Goal: Transaction & Acquisition: Purchase product/service

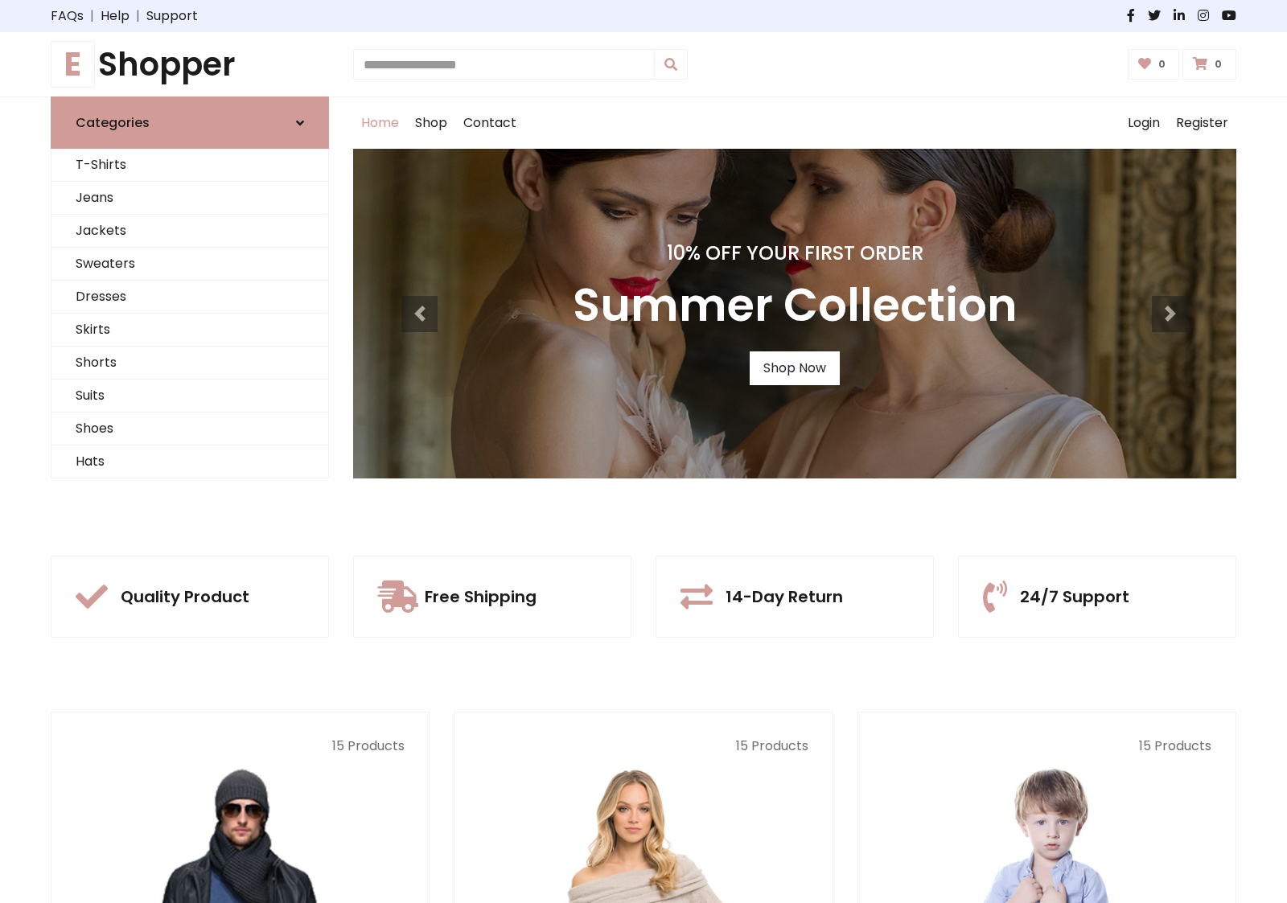
click at [644, 451] on div "10% Off Your First Order Summer Collection Shop Now" at bounding box center [794, 314] width 883 height 330
click at [794, 368] on link "Shop Now" at bounding box center [795, 369] width 90 height 34
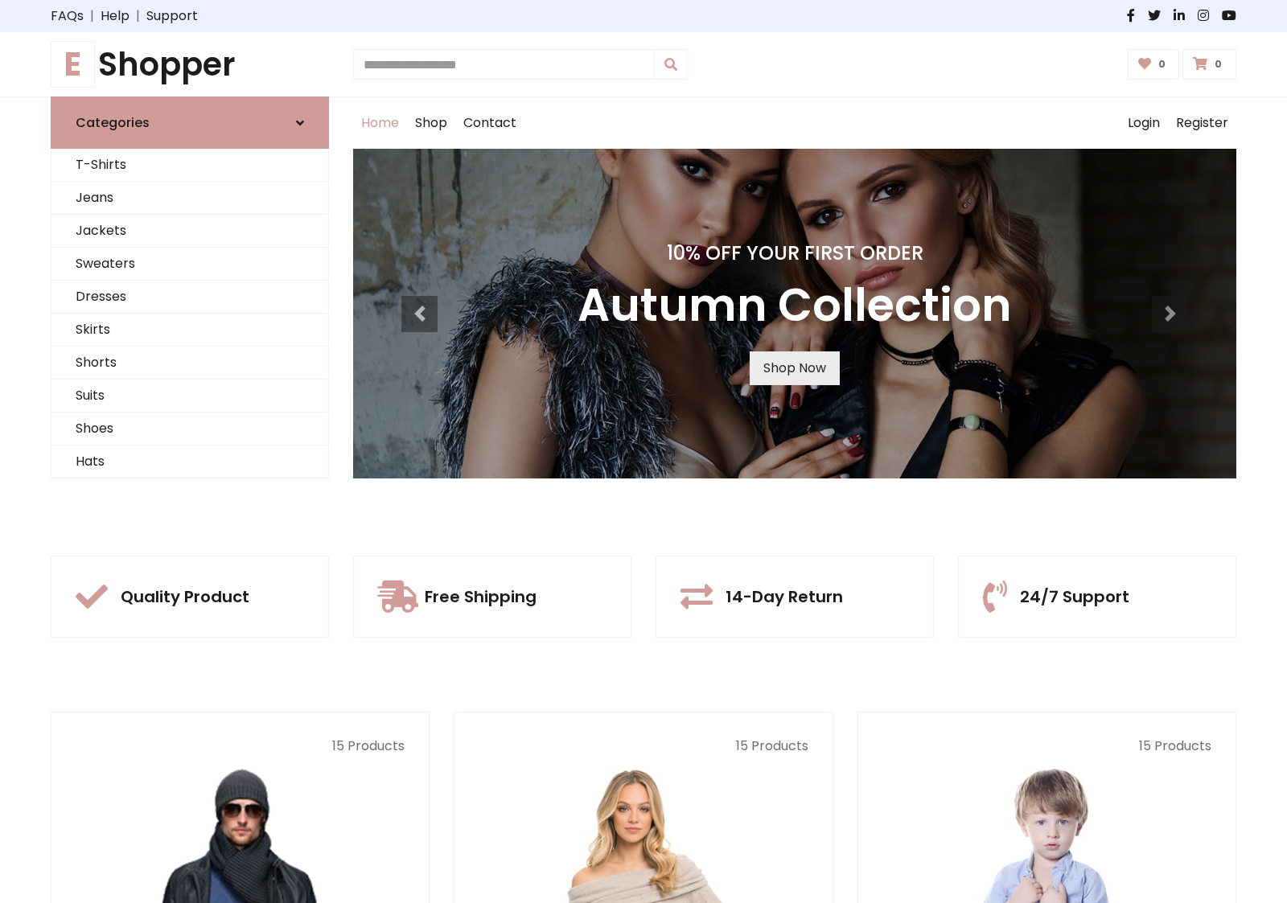
click at [794, 368] on link "Shop Now" at bounding box center [795, 369] width 90 height 34
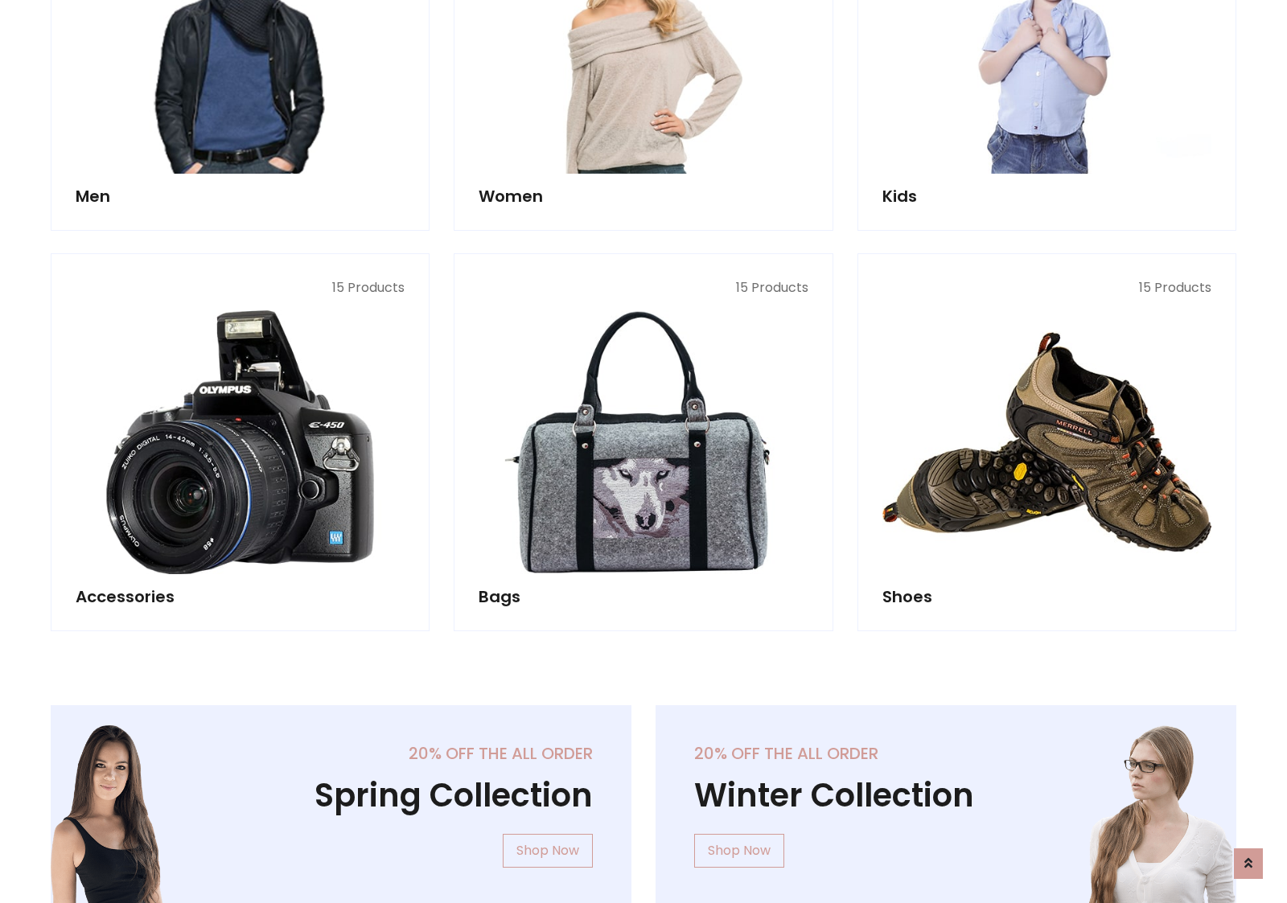
scroll to position [1604, 0]
